Goal: Navigation & Orientation: Find specific page/section

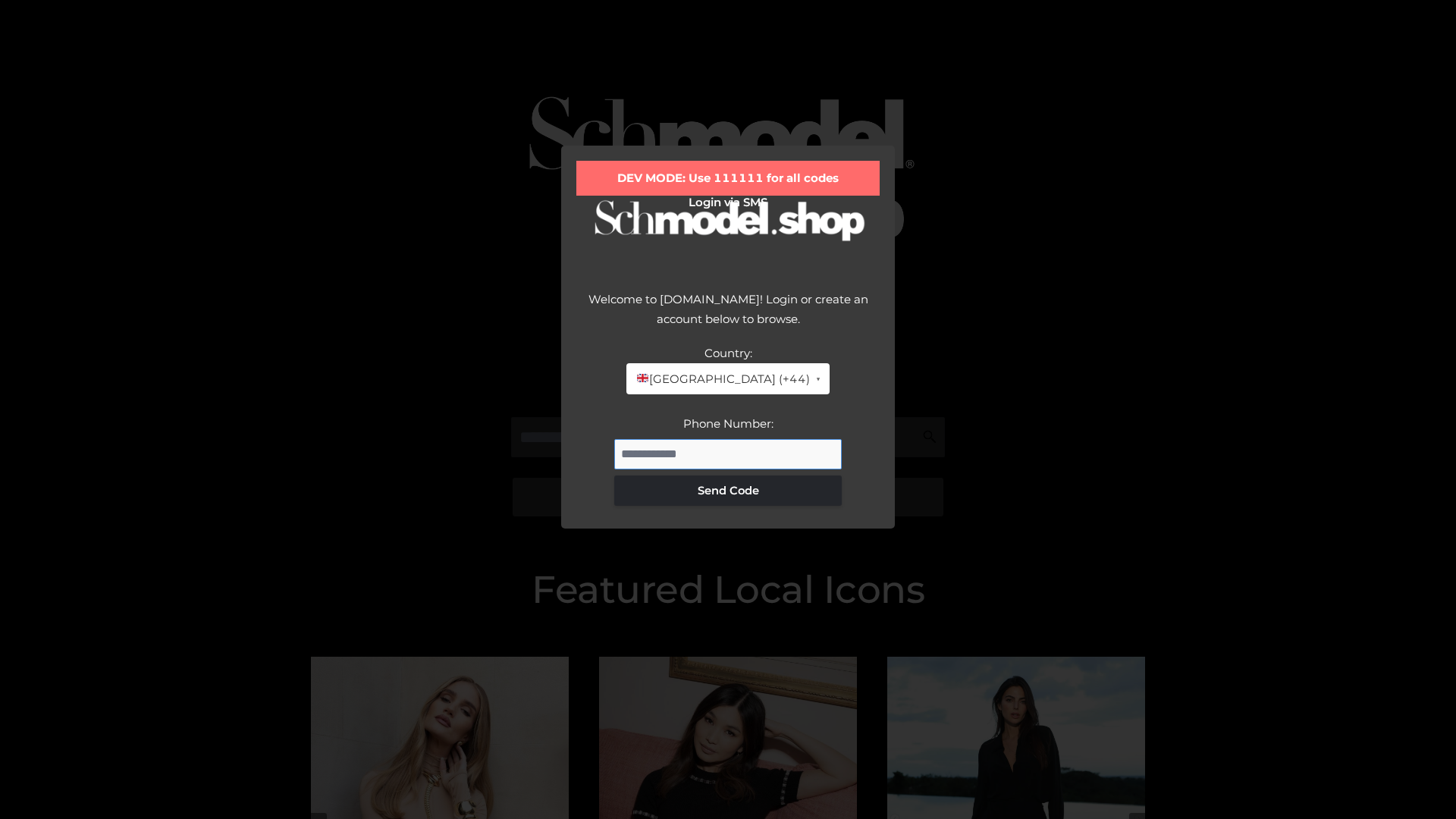
click at [728, 453] on input "Phone Number:" at bounding box center [728, 454] width 227 height 31
type input "**********"
click at [728, 490] on button "Send Code" at bounding box center [728, 491] width 227 height 31
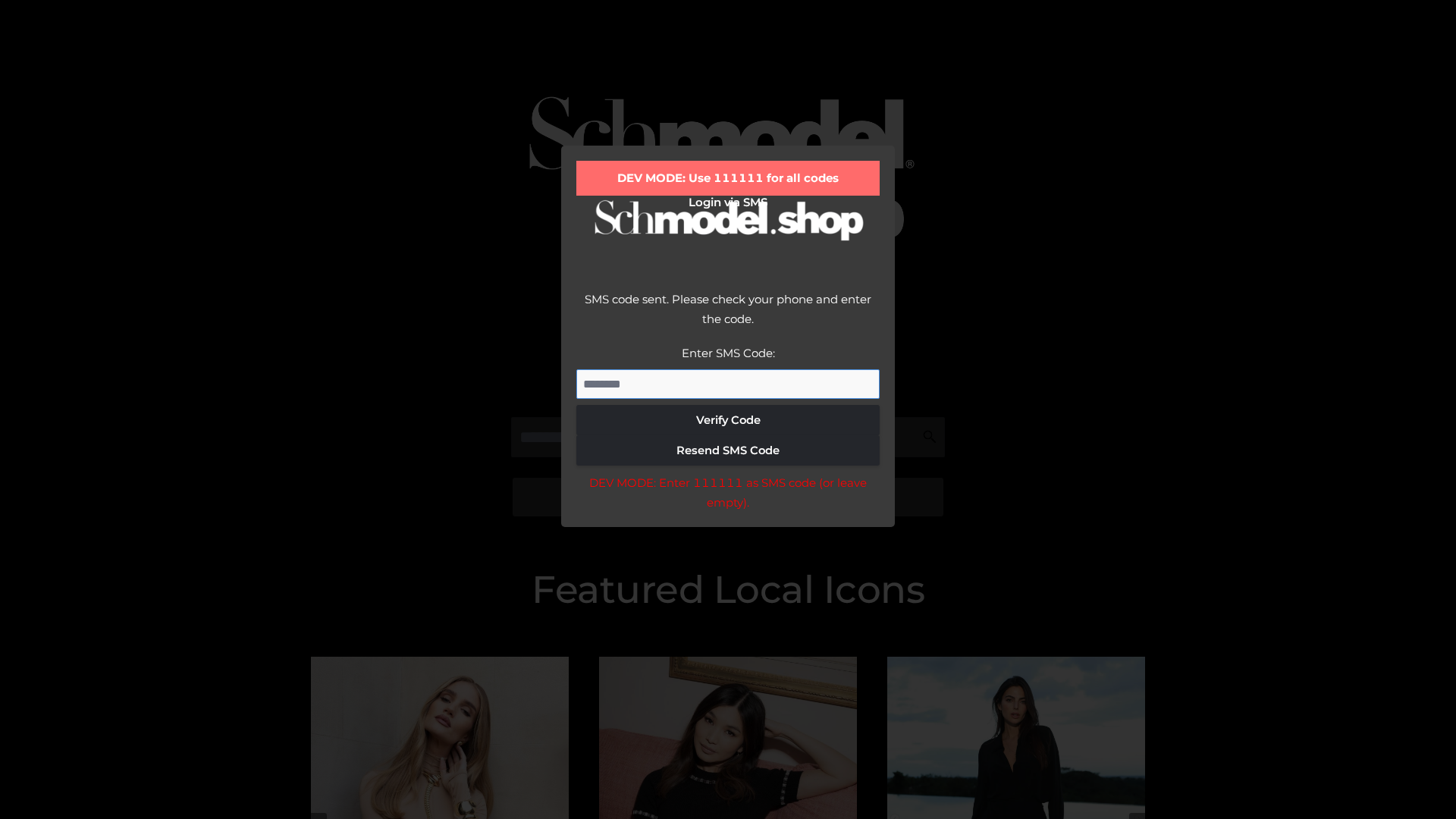
click at [728, 384] on input "Enter SMS Code:" at bounding box center [728, 385] width 303 height 31
type input "******"
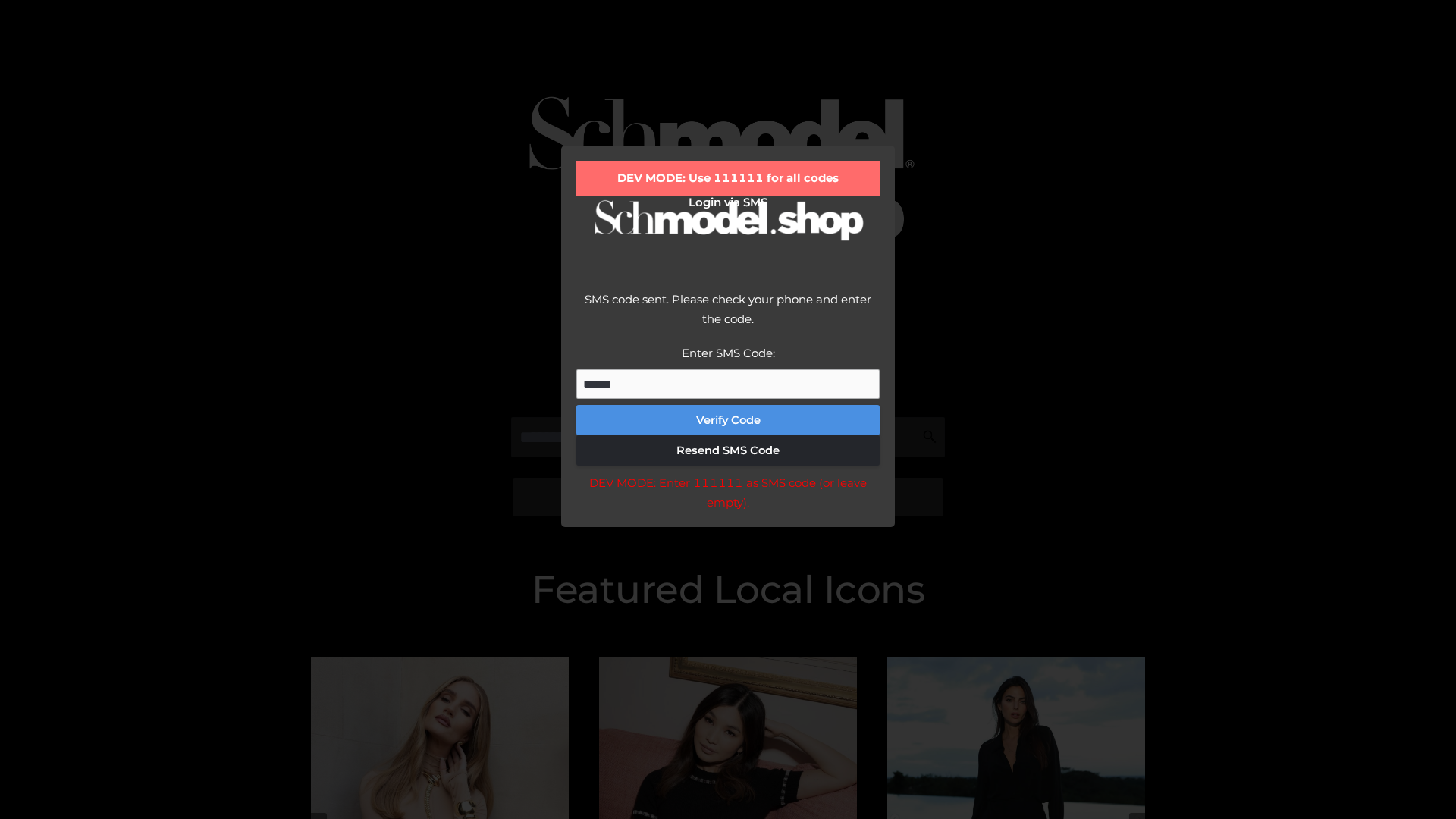
click at [728, 420] on button "Verify Code" at bounding box center [728, 420] width 303 height 31
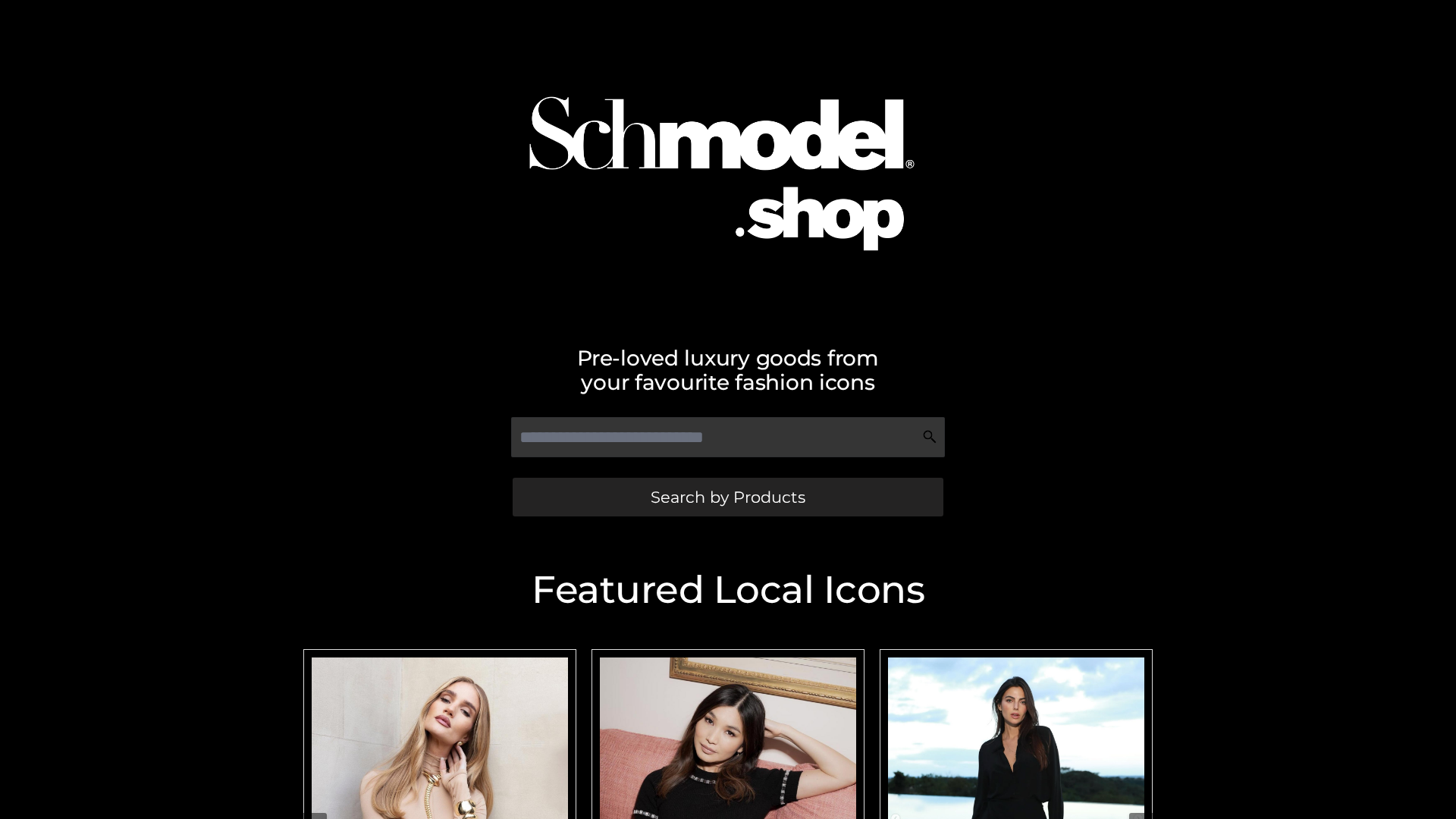
click at [727, 497] on span "Search by Products" at bounding box center [728, 496] width 155 height 16
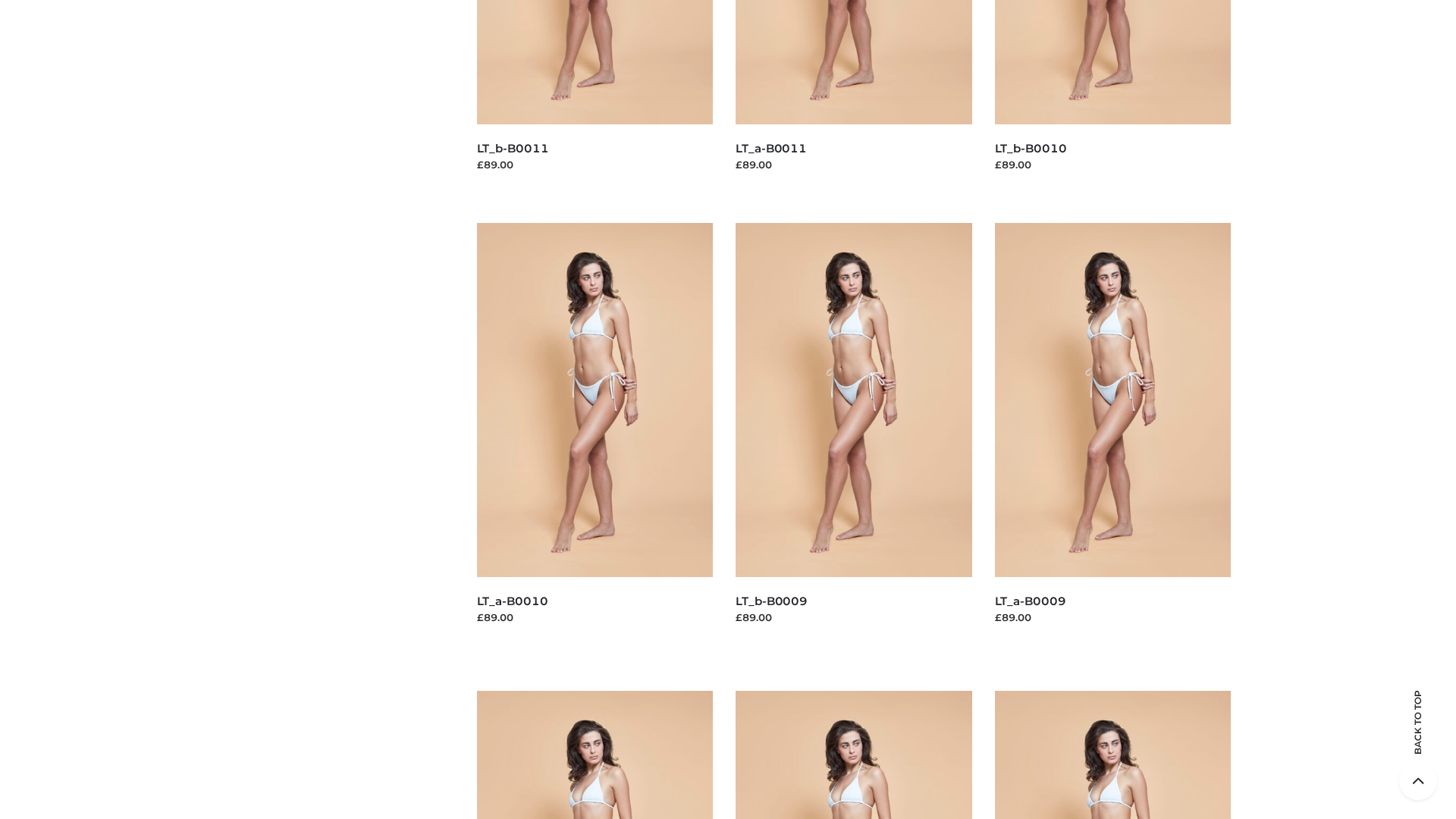
scroll to position [3999, 0]
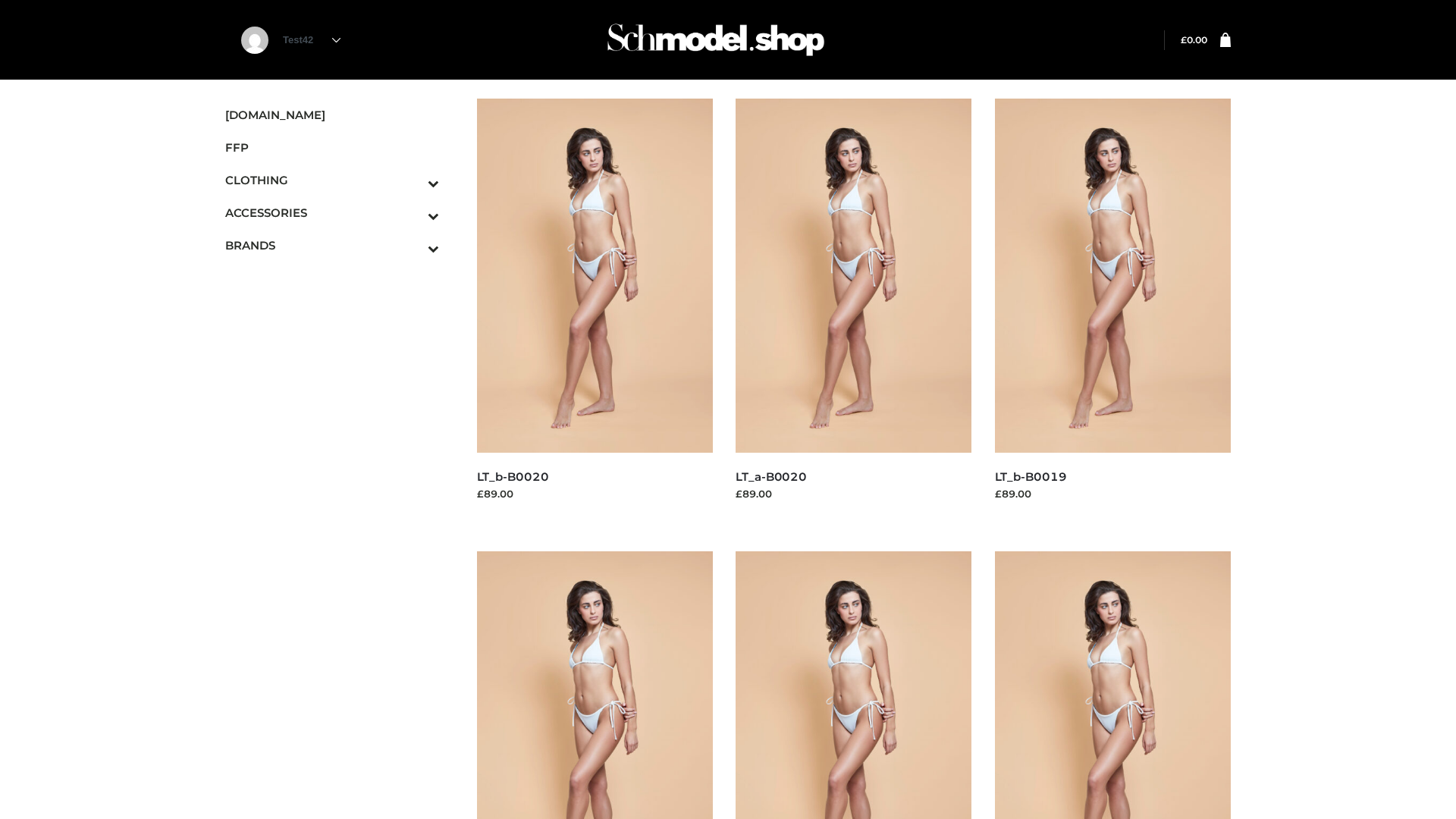
scroll to position [1235, 0]
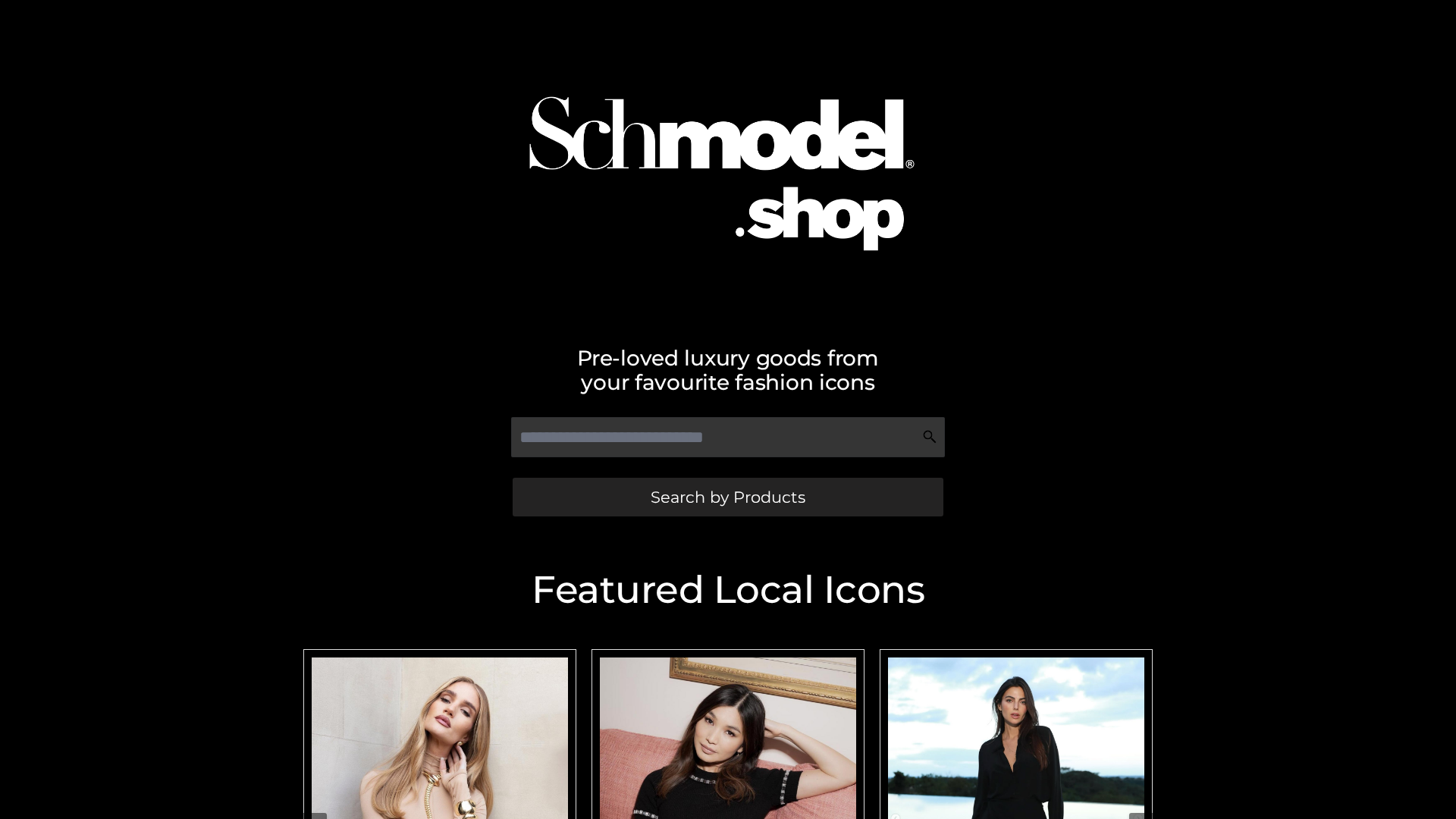
click at [727, 497] on span "Search by Products" at bounding box center [728, 496] width 155 height 16
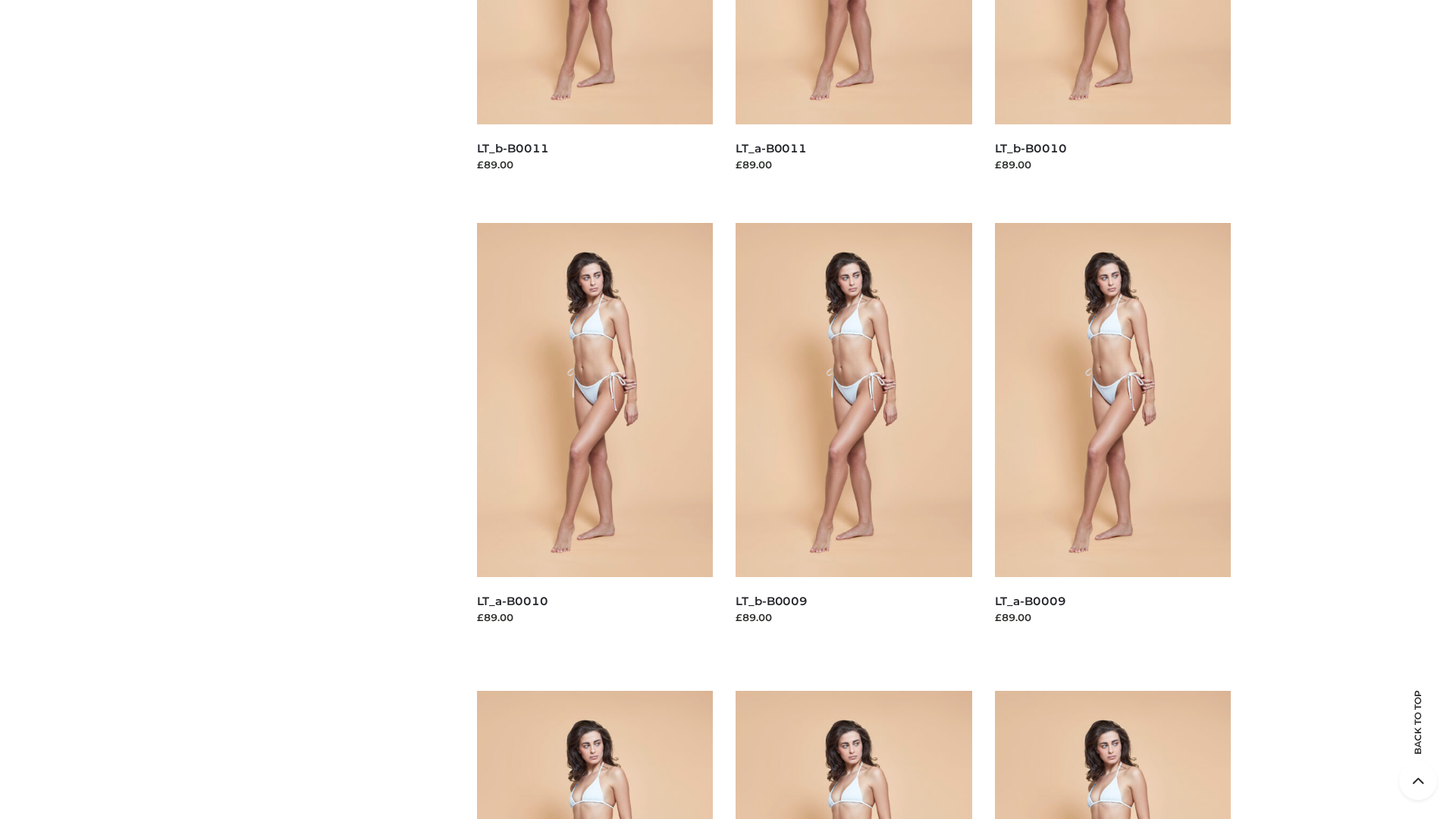
scroll to position [3999, 0]
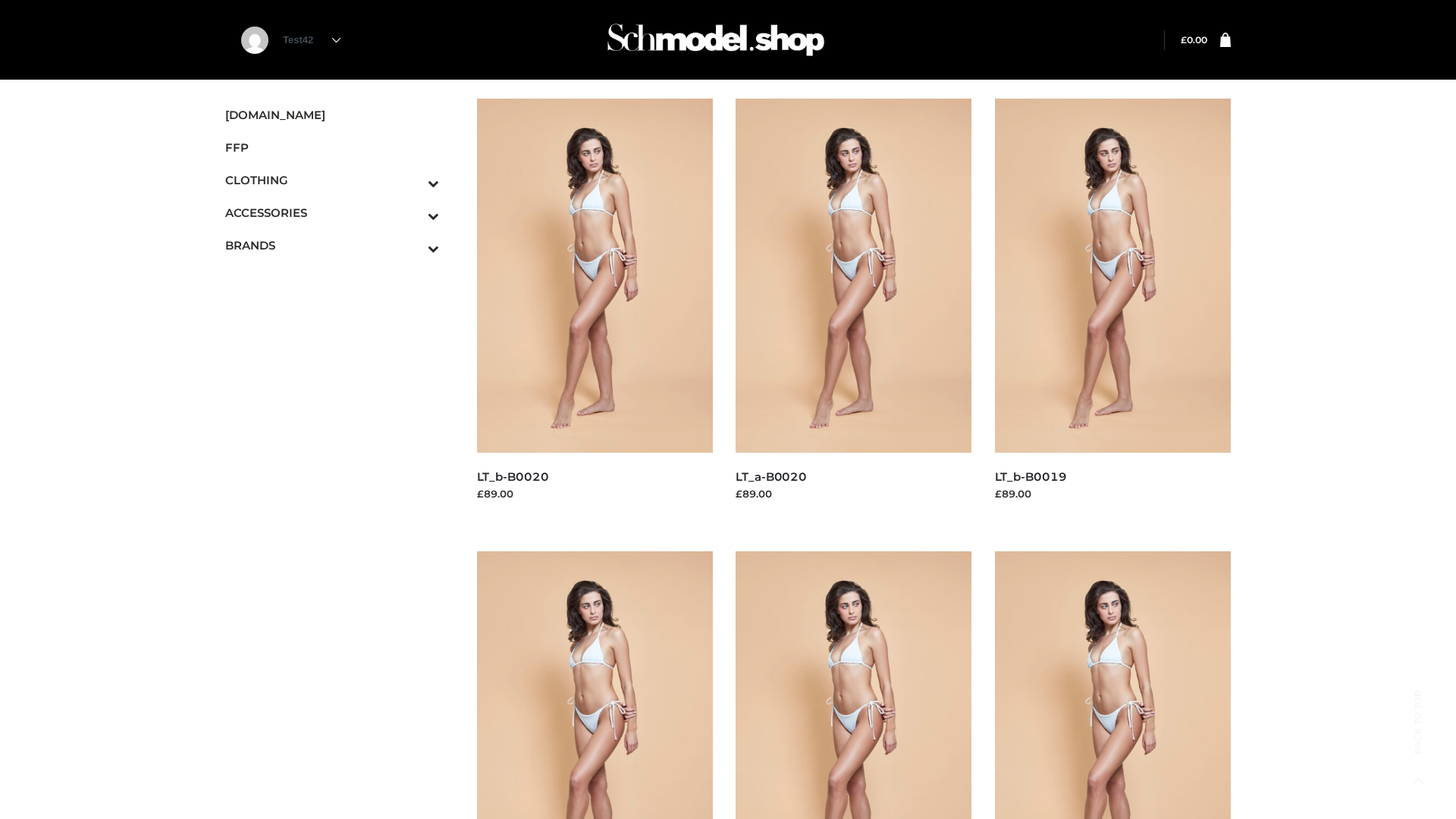
scroll to position [1235, 0]
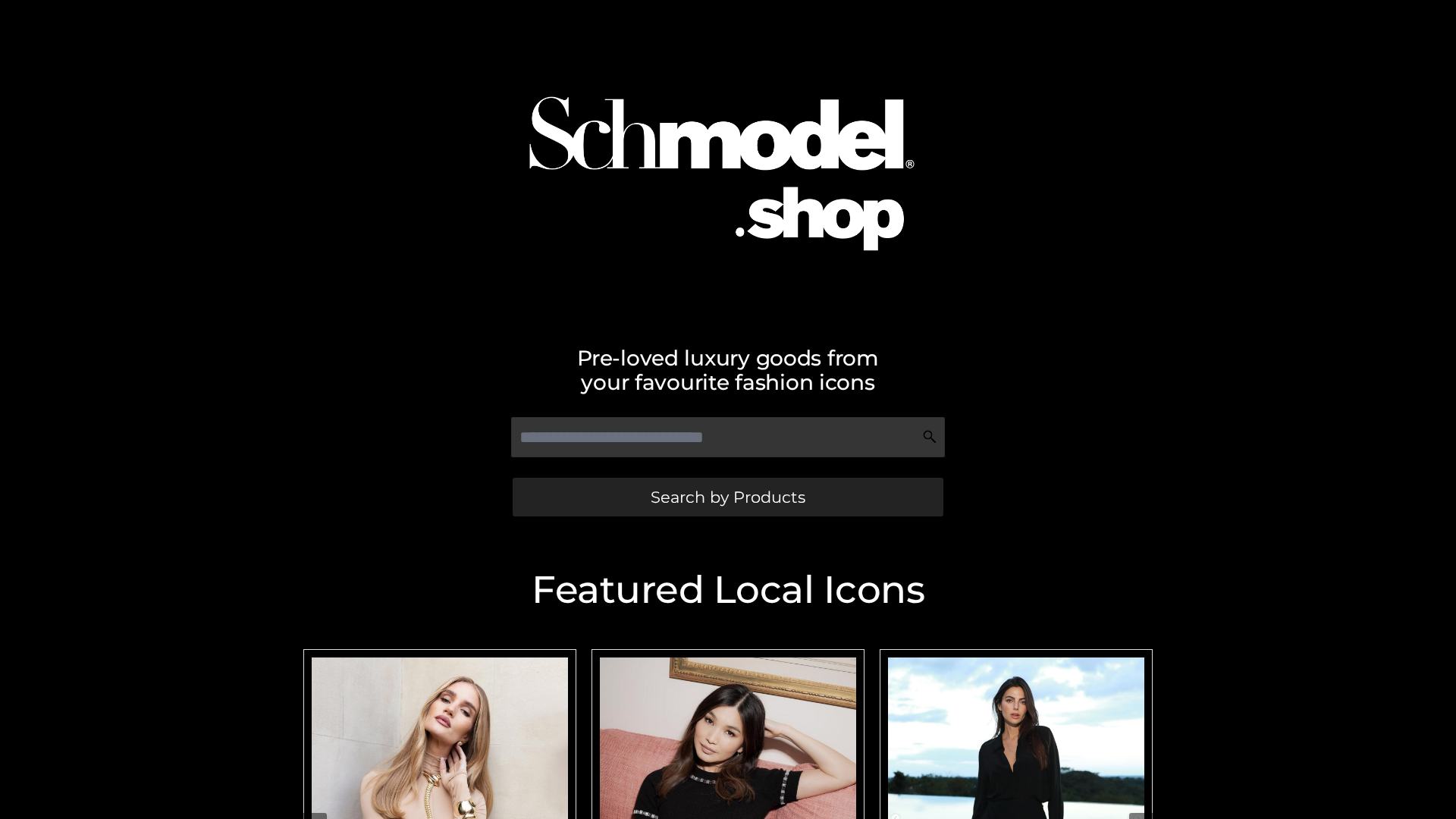
click at [727, 497] on span "Search by Products" at bounding box center [728, 496] width 155 height 16
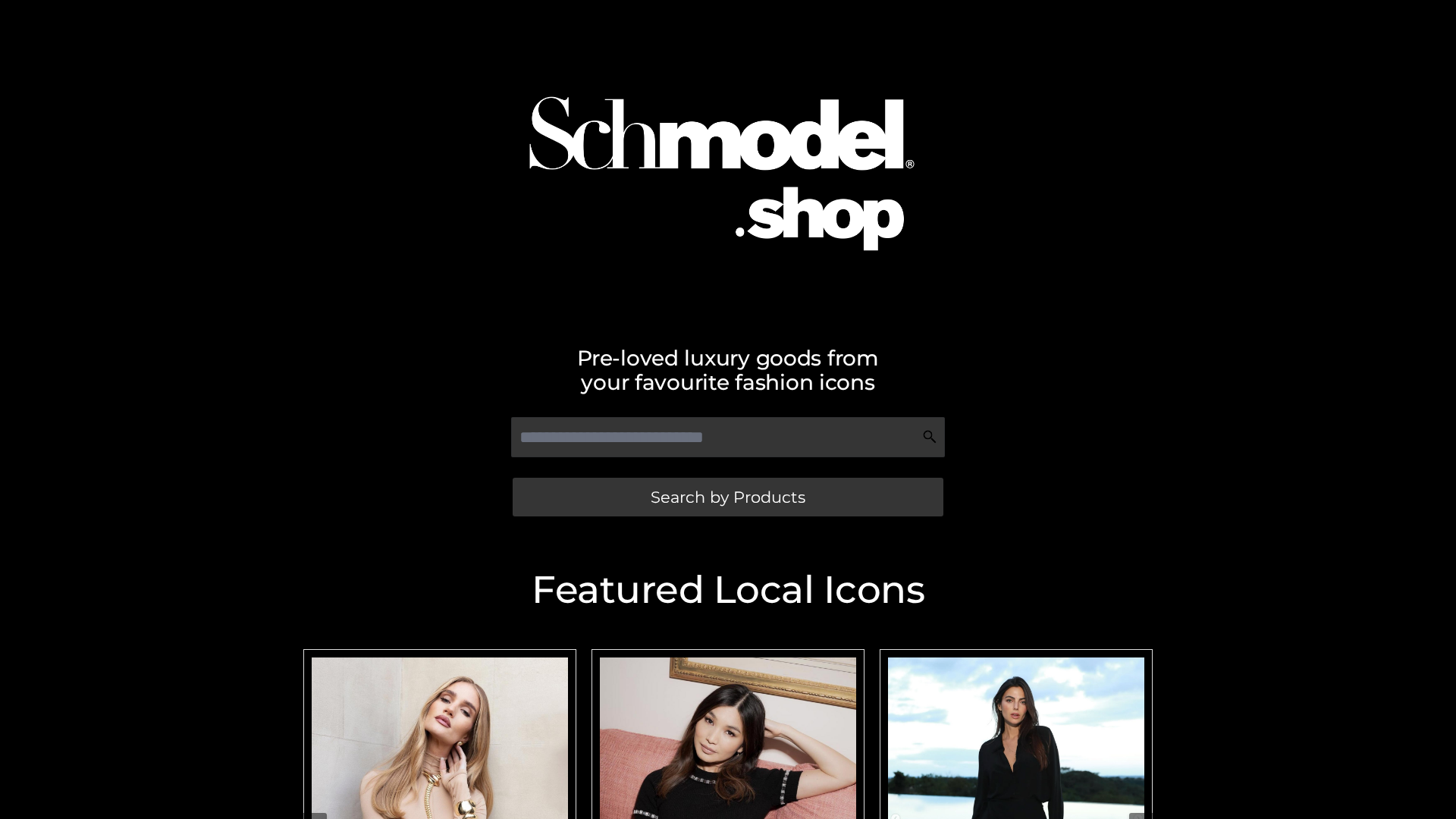
click at [727, 497] on span "Search by Products" at bounding box center [728, 496] width 155 height 16
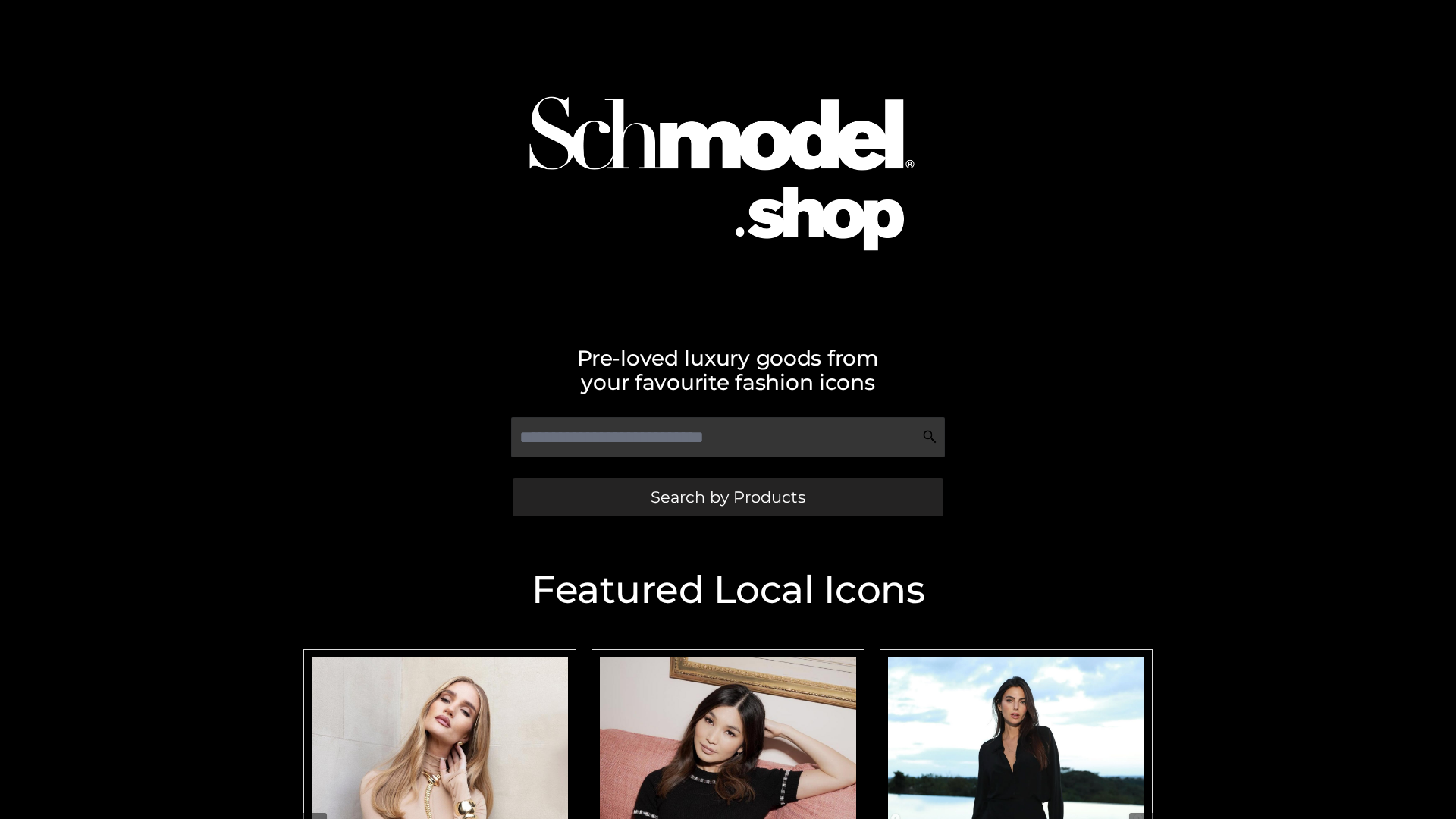
click at [727, 497] on span "Search by Products" at bounding box center [728, 496] width 155 height 16
